Goal: Information Seeking & Learning: Learn about a topic

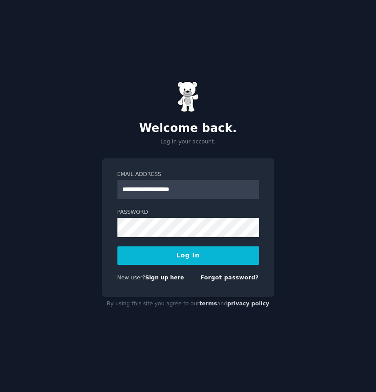
type input "**********"
click at [117, 246] on button "Log In" at bounding box center [188, 255] width 142 height 18
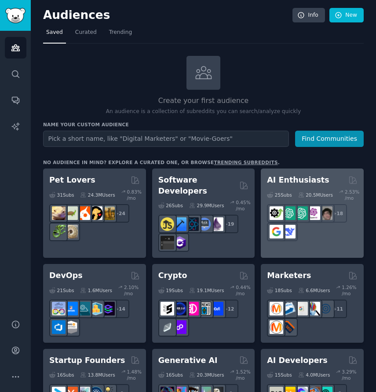
click at [310, 207] on img at bounding box center [313, 213] width 14 height 14
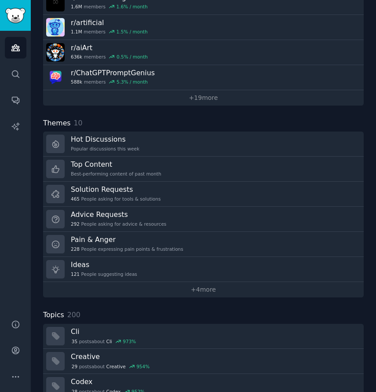
scroll to position [295, 0]
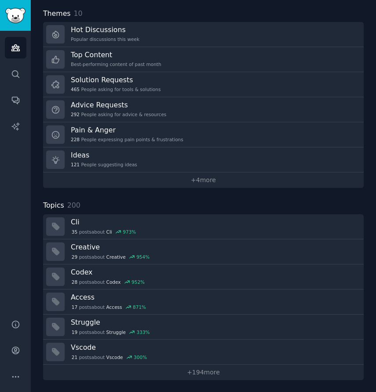
click at [15, 47] on icon "Sidebar" at bounding box center [15, 48] width 8 height 6
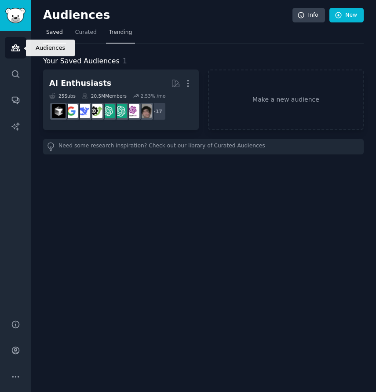
click at [119, 34] on span "Trending" at bounding box center [120, 33] width 23 height 8
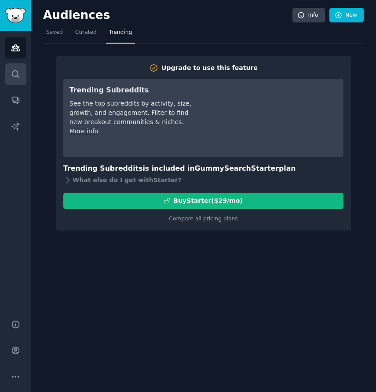
click at [15, 74] on icon "Sidebar" at bounding box center [15, 73] width 9 height 9
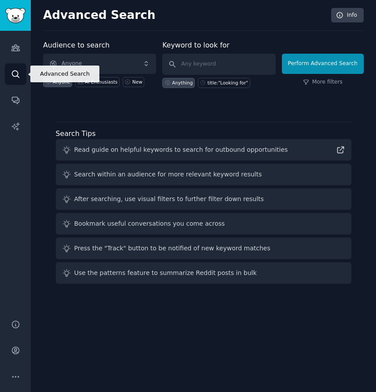
click at [100, 63] on span "Anyone" at bounding box center [99, 64] width 113 height 20
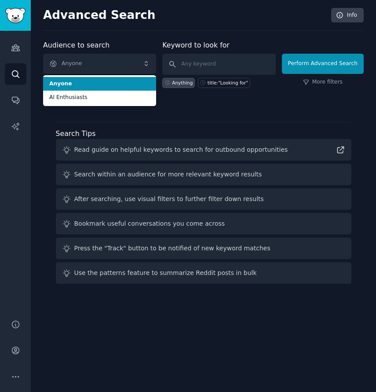
click at [100, 97] on span "AI Enthusiasts" at bounding box center [99, 98] width 101 height 8
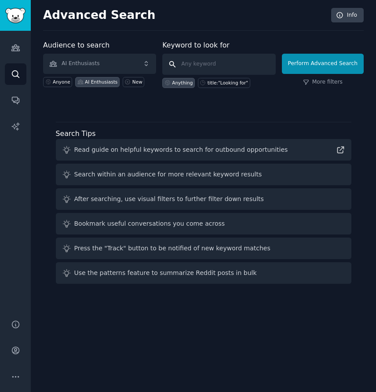
type input "looking for"
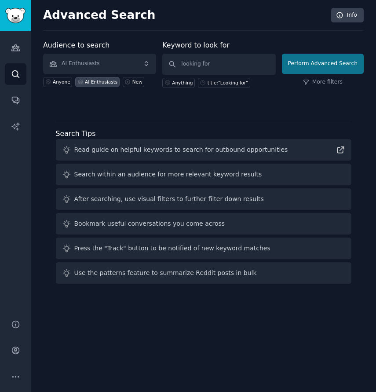
click at [324, 63] on button "Perform Advanced Search" at bounding box center [323, 64] width 82 height 20
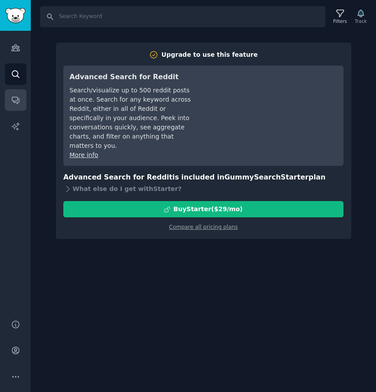
click at [15, 100] on icon "Sidebar" at bounding box center [15, 99] width 9 height 9
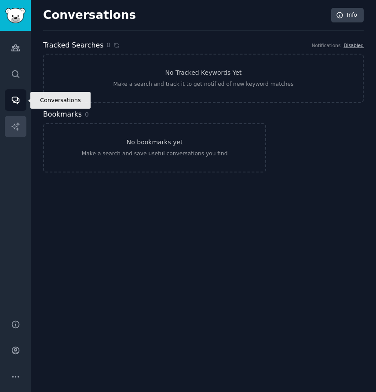
click at [15, 126] on icon "Sidebar" at bounding box center [15, 126] width 9 height 9
